Goal: Task Accomplishment & Management: Manage account settings

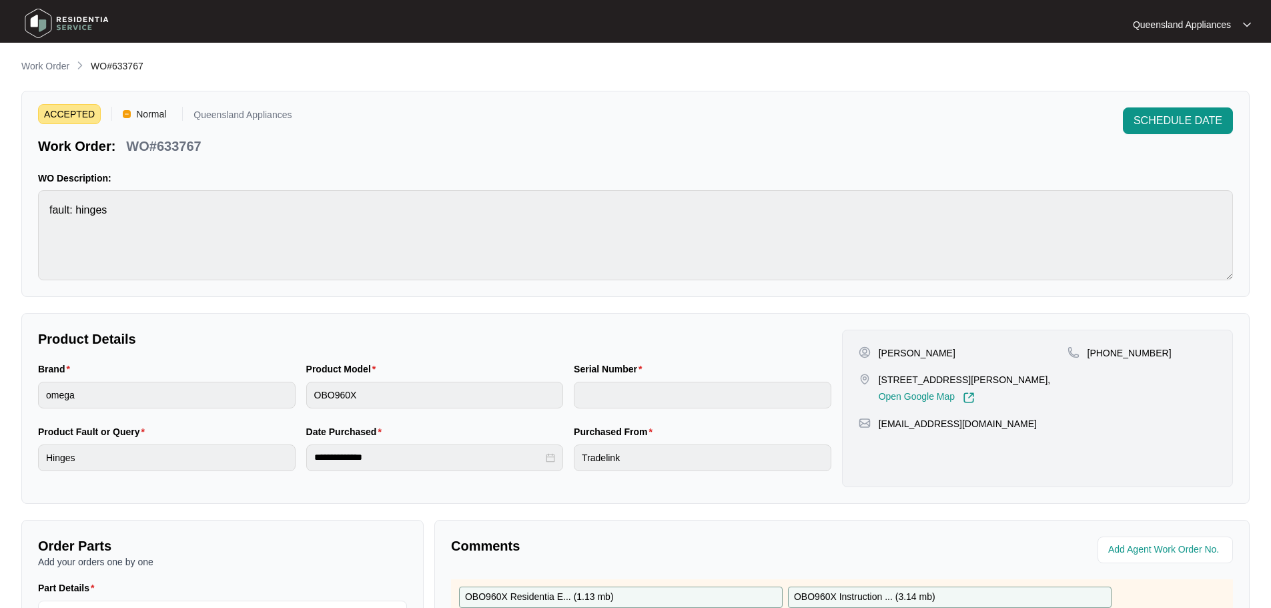
drag, startPoint x: 57, startPoint y: 62, endPoint x: 81, endPoint y: 69, distance: 24.9
click at [57, 62] on p "Work Order" at bounding box center [45, 65] width 48 height 13
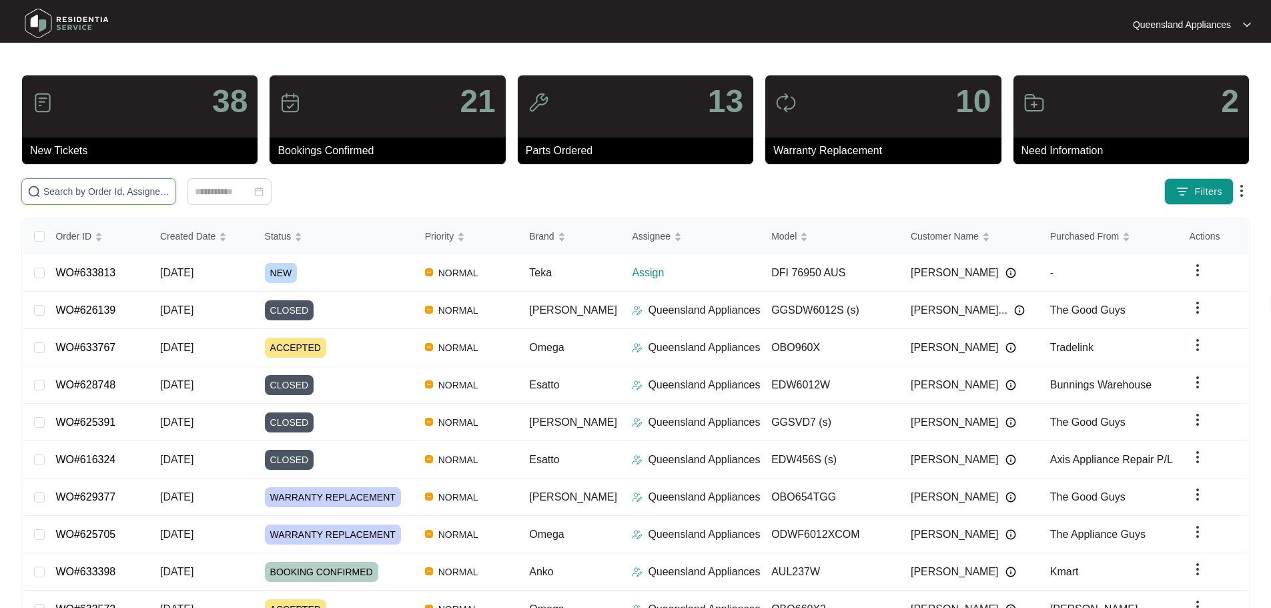
click at [168, 184] on input "text" at bounding box center [106, 191] width 127 height 15
paste input "633813"
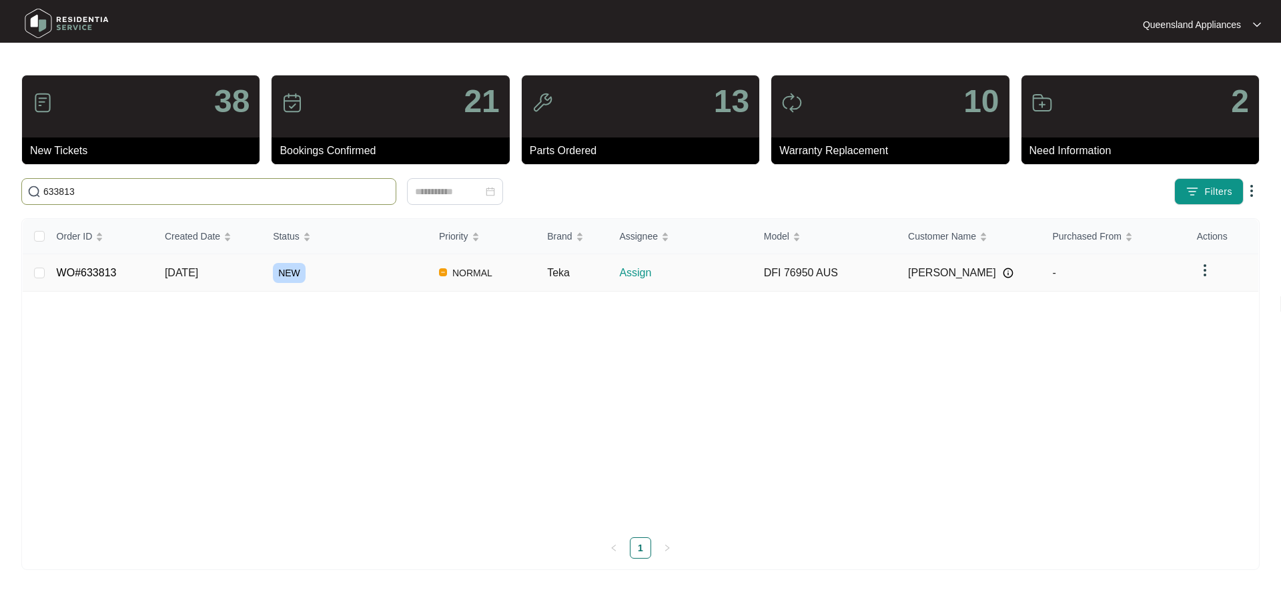
type input "633813"
click at [361, 280] on div "NEW" at bounding box center [350, 273] width 155 height 20
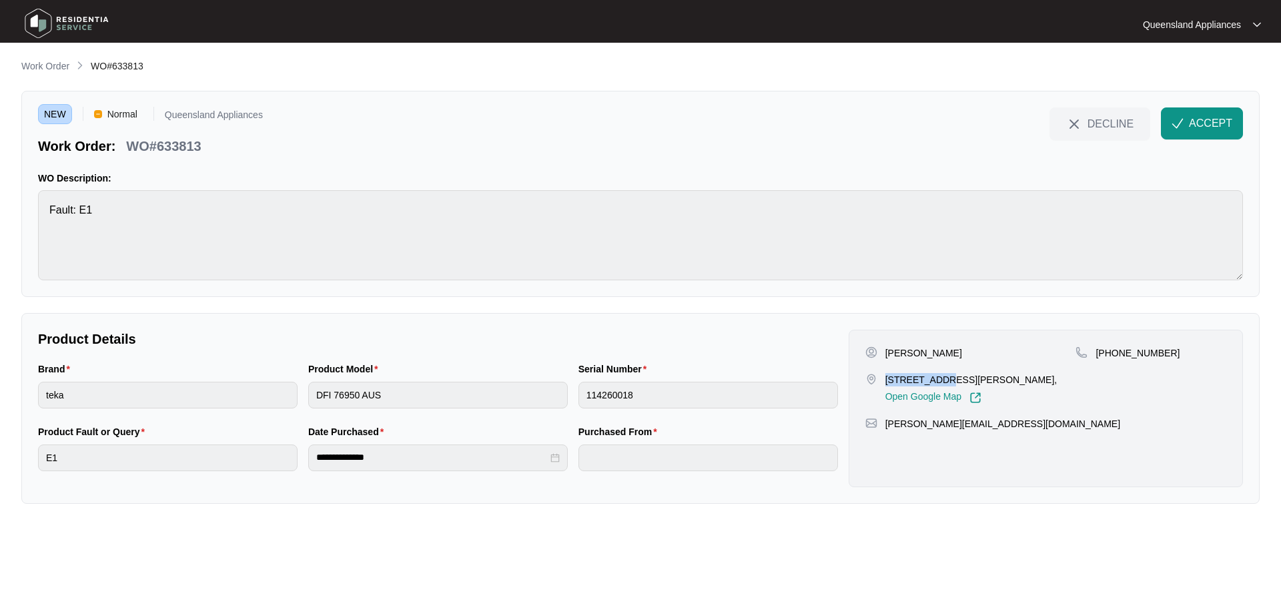
drag, startPoint x: 887, startPoint y: 380, endPoint x: 933, endPoint y: 378, distance: 46.7
click at [933, 378] on p "[STREET_ADDRESS][PERSON_NAME]," at bounding box center [971, 379] width 172 height 13
copy p "[STREET_ADDRESS][PERSON_NAME]"
drag, startPoint x: 1110, startPoint y: 354, endPoint x: 1198, endPoint y: 351, distance: 87.4
click at [1198, 351] on div "[PHONE_NUMBER]" at bounding box center [1150, 352] width 151 height 13
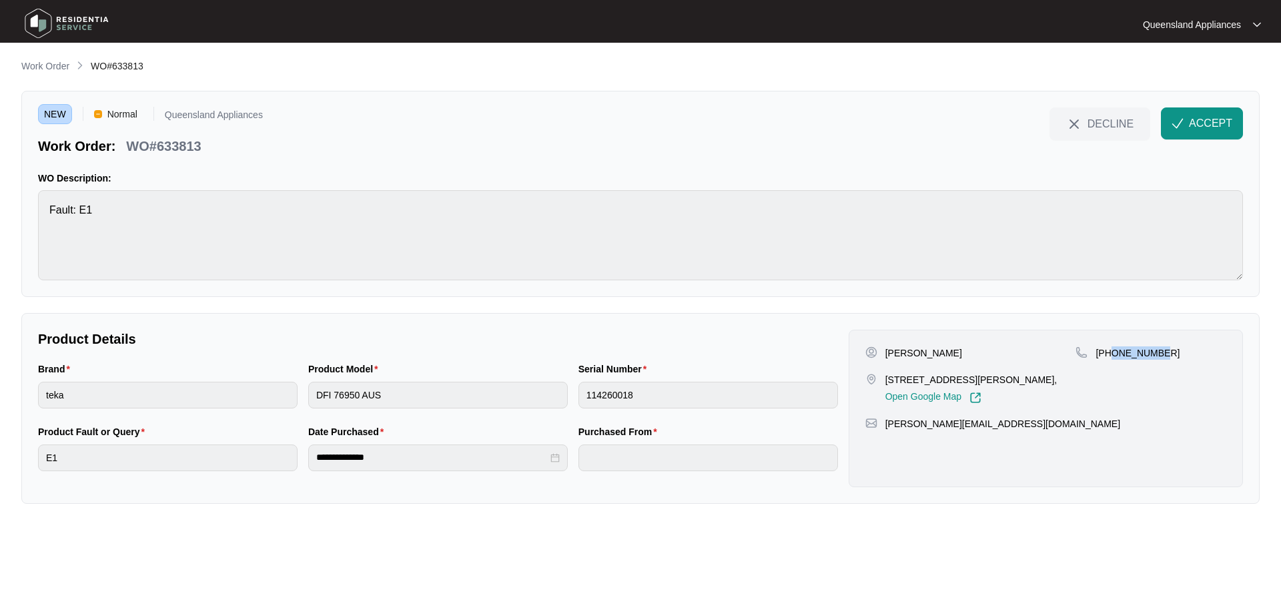
copy p "416229766"
click at [1186, 130] on button "ACCEPT" at bounding box center [1202, 123] width 82 height 32
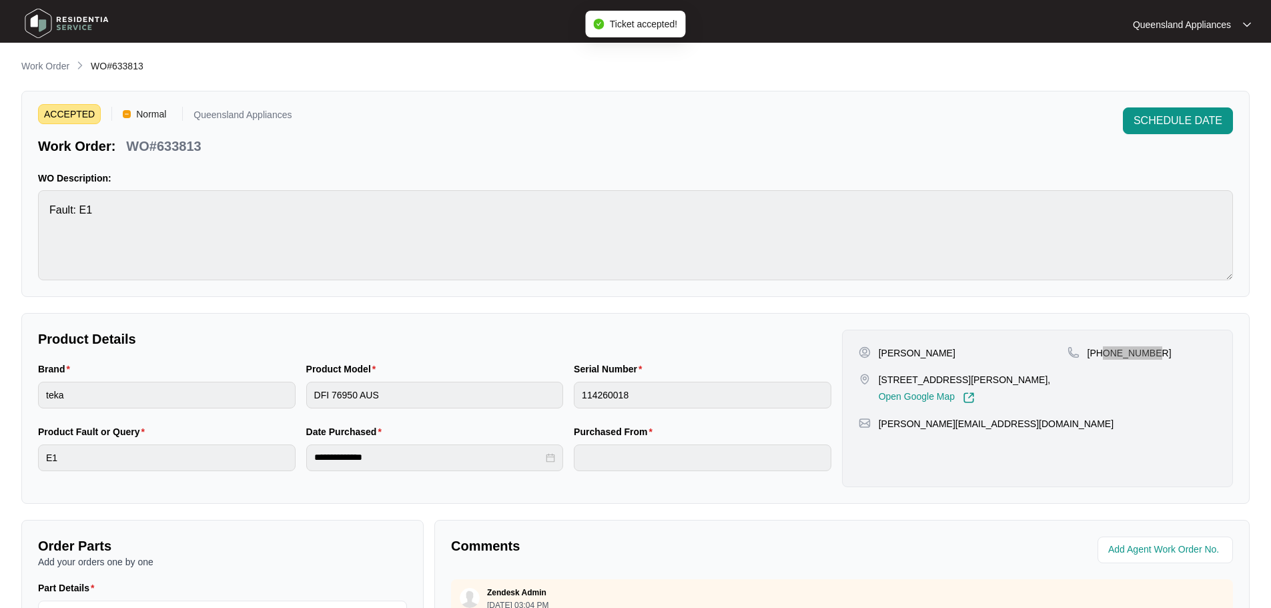
scroll to position [278, 0]
